Goal: Transaction & Acquisition: Purchase product/service

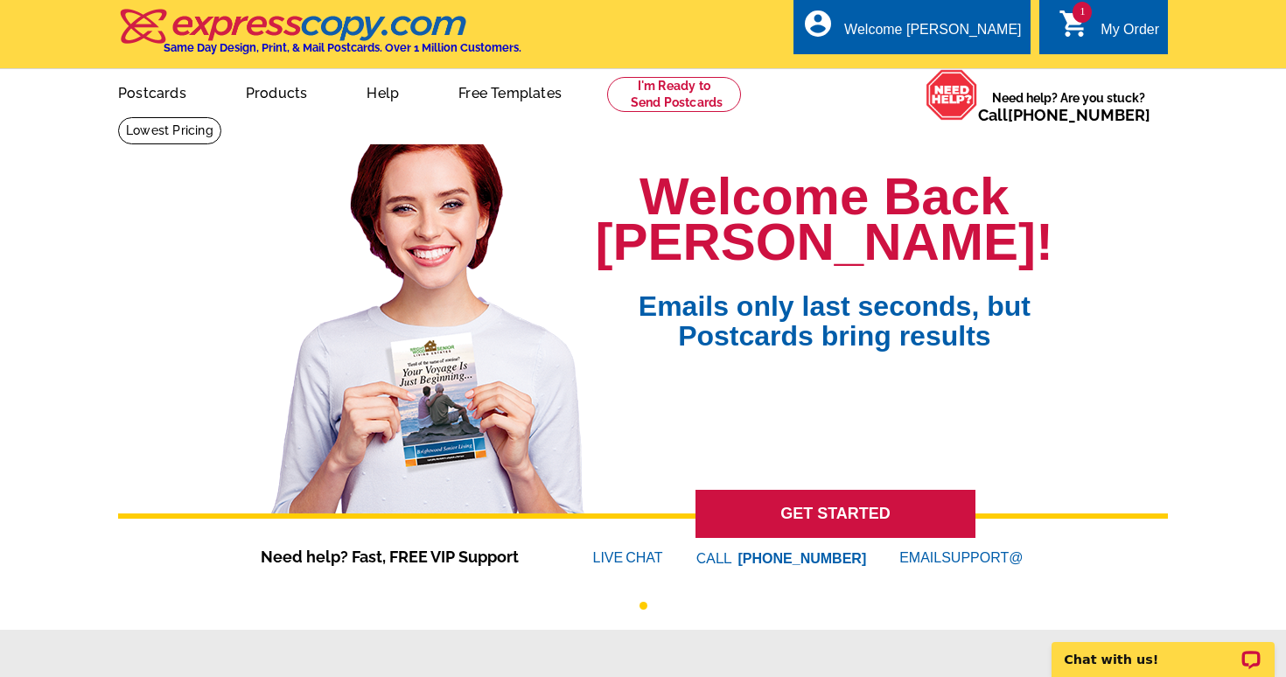
click at [1084, 25] on icon "shopping_cart" at bounding box center [1073, 23] width 31 height 31
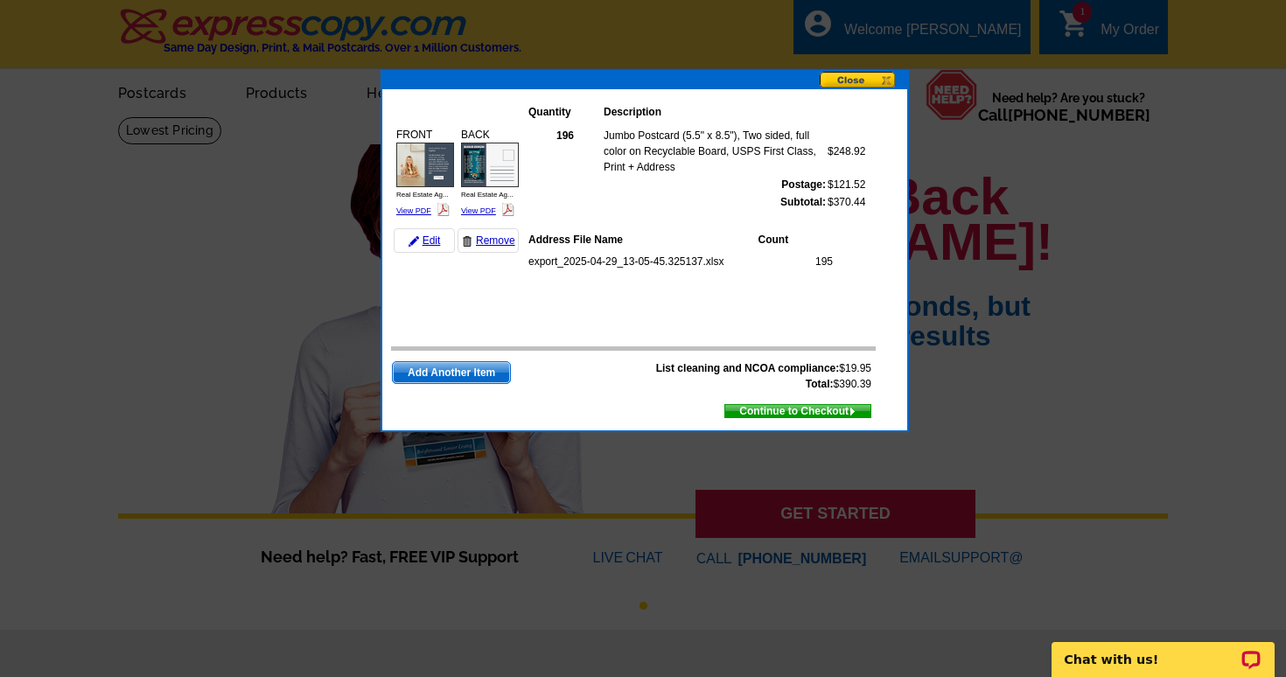
click at [813, 406] on span "Continue to Checkout" at bounding box center [797, 410] width 145 height 19
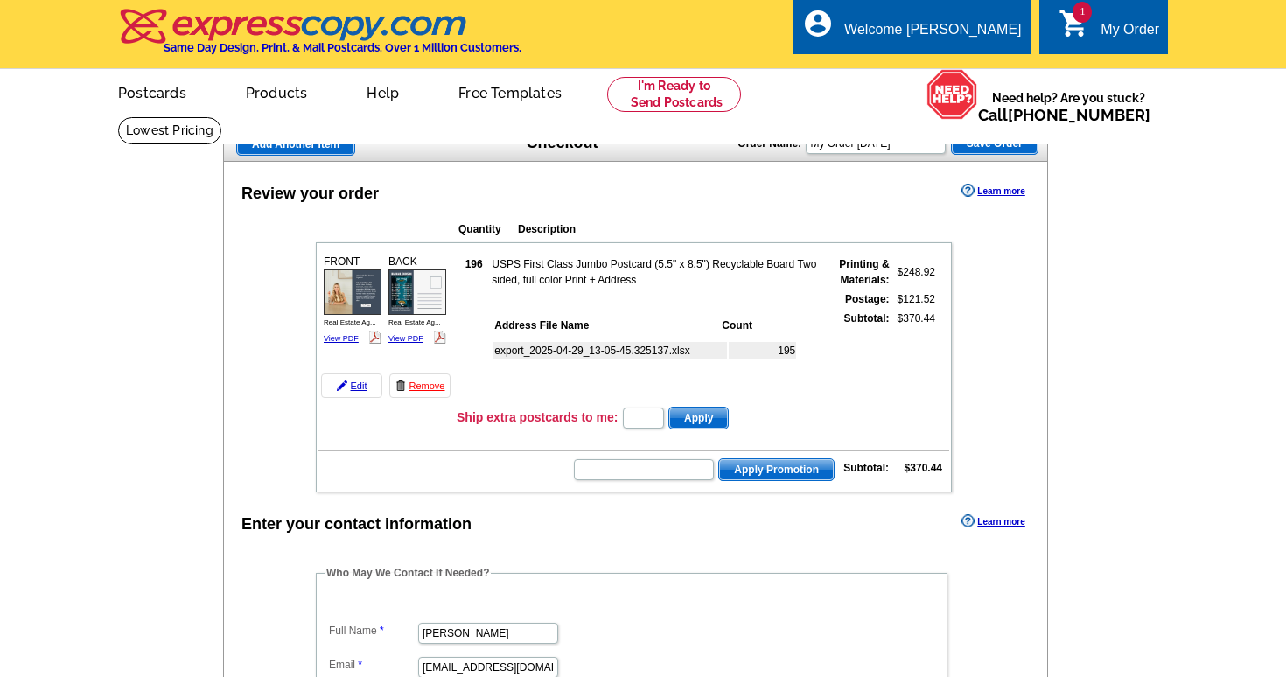
click at [364, 283] on img at bounding box center [353, 291] width 58 height 45
click at [408, 286] on img at bounding box center [417, 291] width 58 height 45
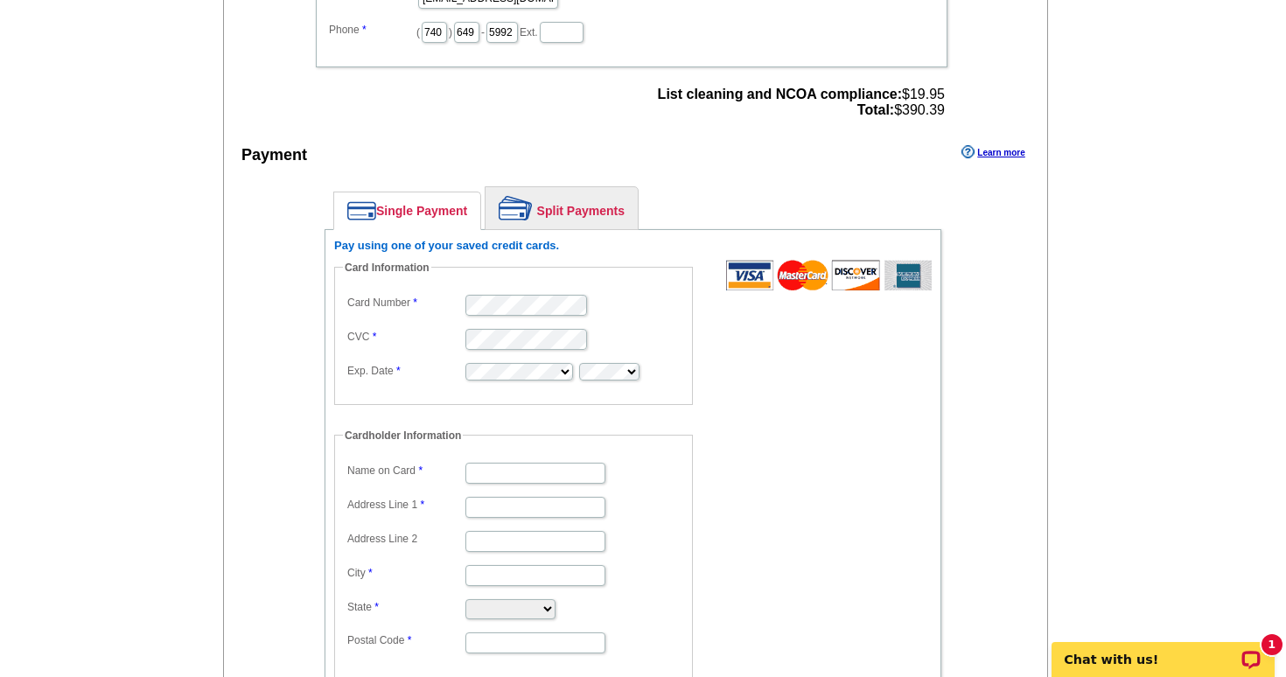
scroll to position [715, 0]
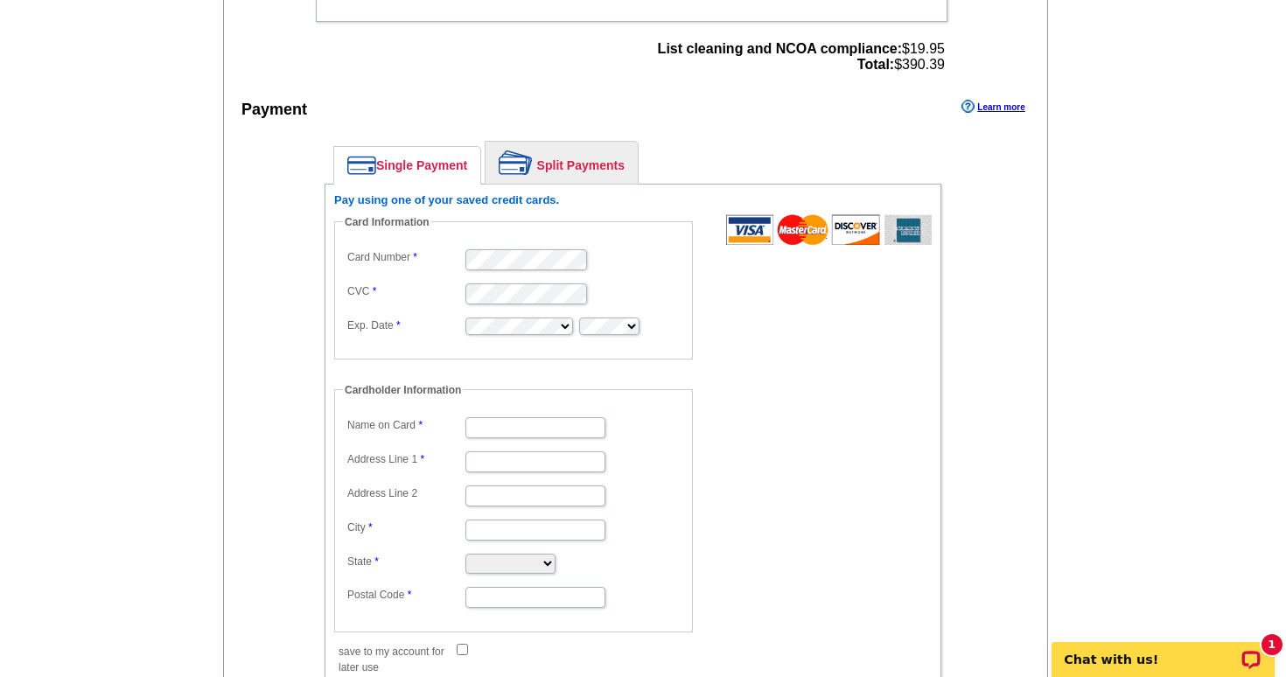
type input "[PERSON_NAME]"
click at [513, 464] on input "Address Line 1" at bounding box center [535, 461] width 140 height 21
type input "[STREET_ADDRESS]"
click at [728, 453] on form "Card Information Card Number CVC Exp. Date Cardholder Information Name on Card …" at bounding box center [632, 435] width 597 height 443
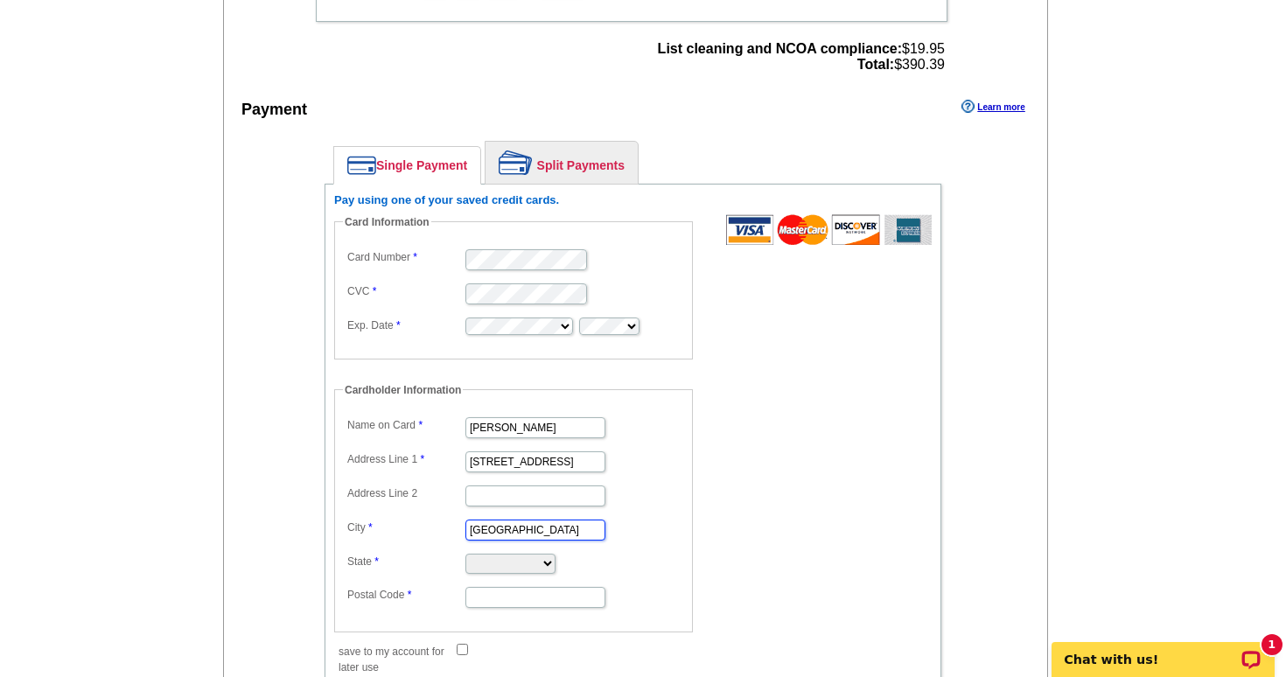
type input "Middleburg"
click at [644, 499] on dd at bounding box center [513, 494] width 341 height 27
select select "FL"
click at [778, 541] on form "Card Information Card Number CVC Exp. Date Cardholder Information Name on Card …" at bounding box center [632, 435] width 597 height 443
click at [579, 590] on input "32092" at bounding box center [535, 597] width 140 height 21
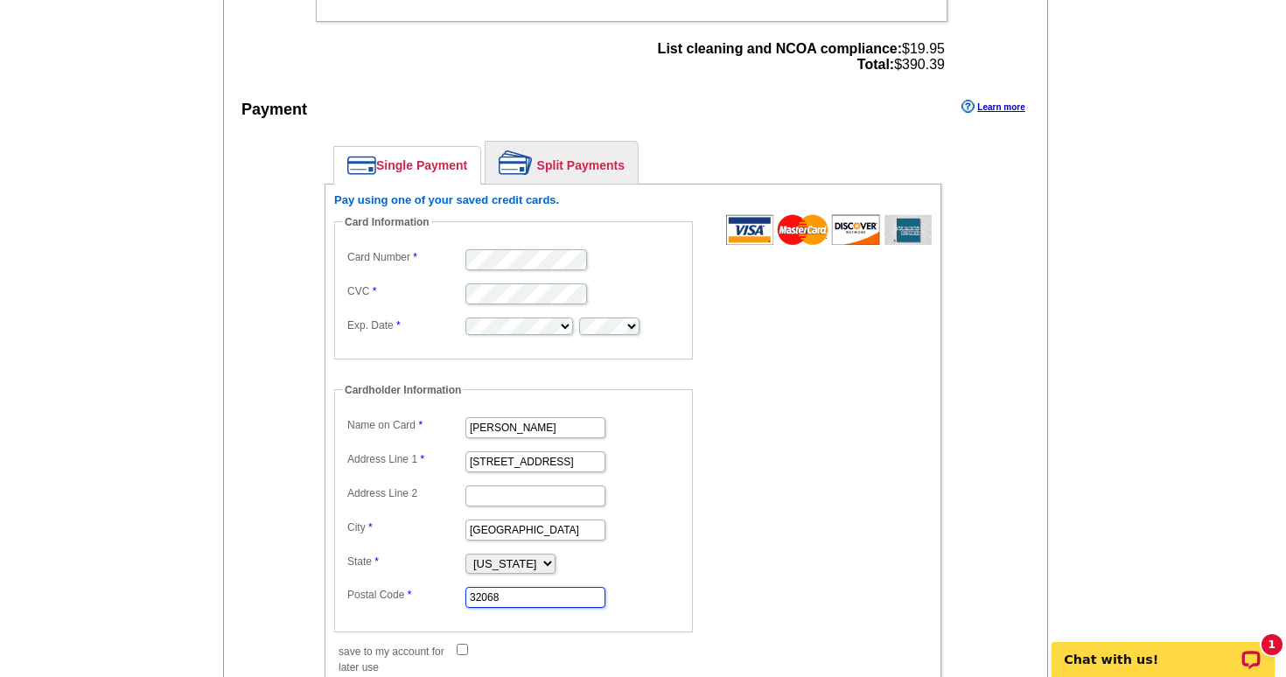
type input "32068"
click at [764, 561] on form "Card Information Card Number CVC Exp. Date Cardholder Information Name on Card …" at bounding box center [632, 435] width 597 height 443
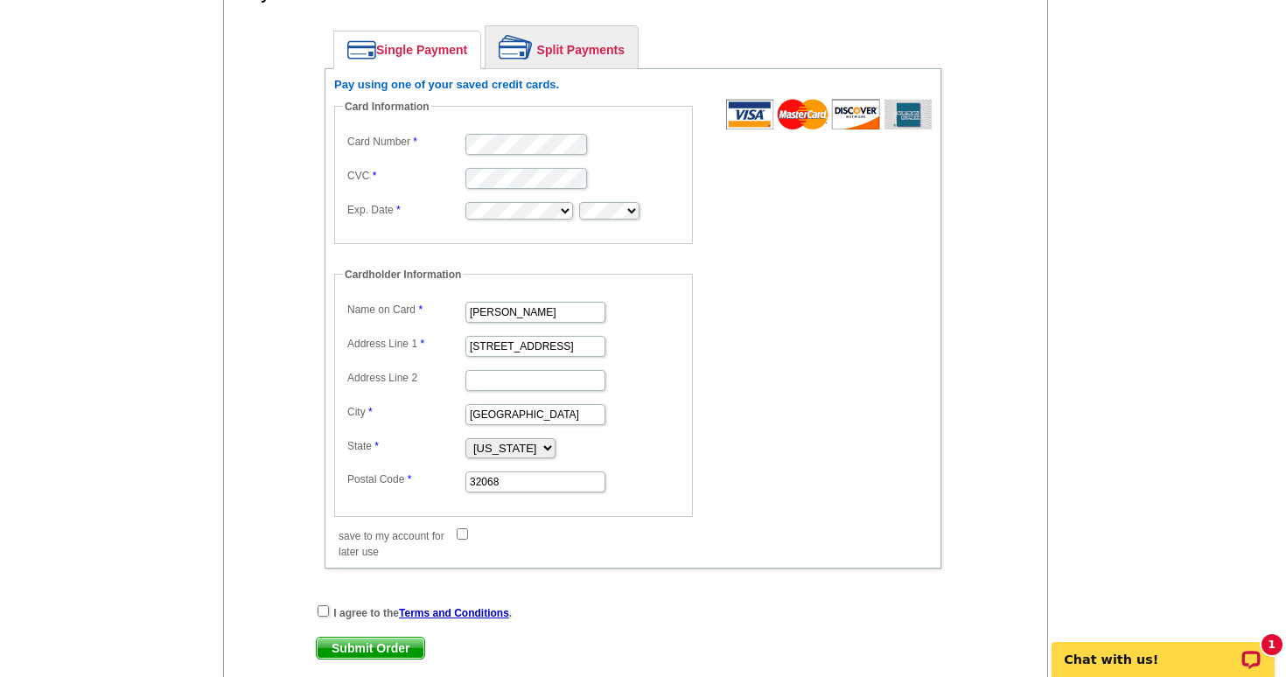
scroll to position [834, 0]
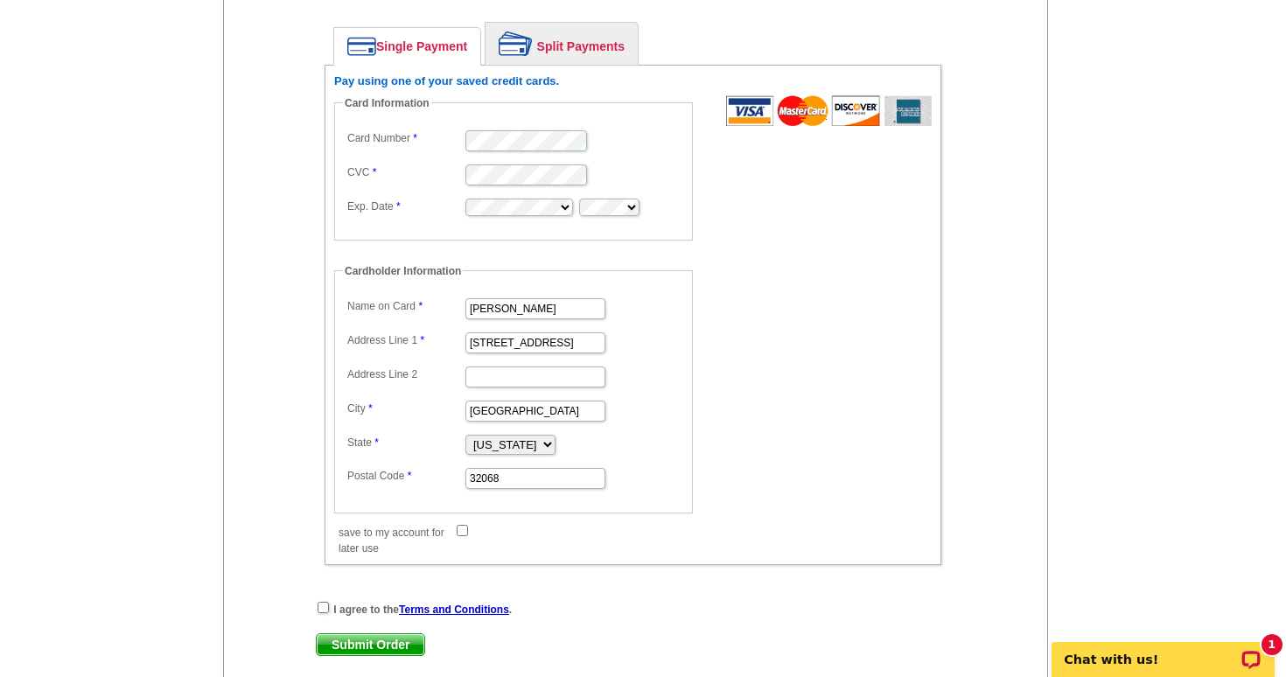
click at [328, 600] on div "I agree to the Terms and Conditions ." at bounding box center [633, 608] width 634 height 17
click at [321, 603] on input "checkbox" at bounding box center [322, 607] width 11 height 11
checkbox input "true"
click at [345, 638] on span "Submit Order" at bounding box center [371, 644] width 108 height 21
